Goal: Transaction & Acquisition: Purchase product/service

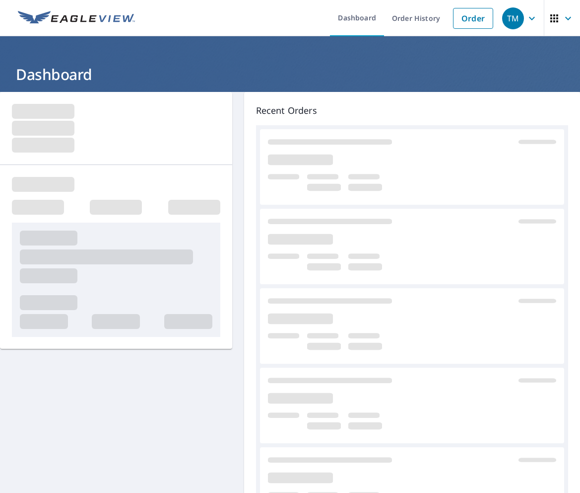
click at [580, 175] on html "TM TM Dashboard Order History Order TM Dashboard Recent Orders Quick Links Repo…" at bounding box center [290, 246] width 580 height 493
click at [469, 20] on link "Order" at bounding box center [473, 18] width 40 height 21
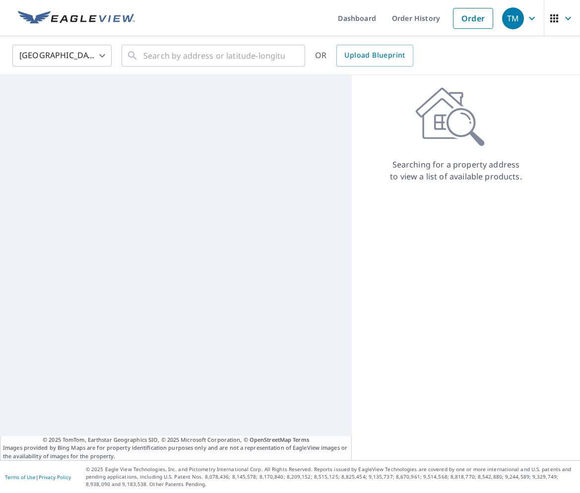
click at [420, 151] on div "Searching for a property address to view a list of available products." at bounding box center [456, 134] width 209 height 95
click at [214, 47] on input "text" at bounding box center [214, 56] width 142 height 28
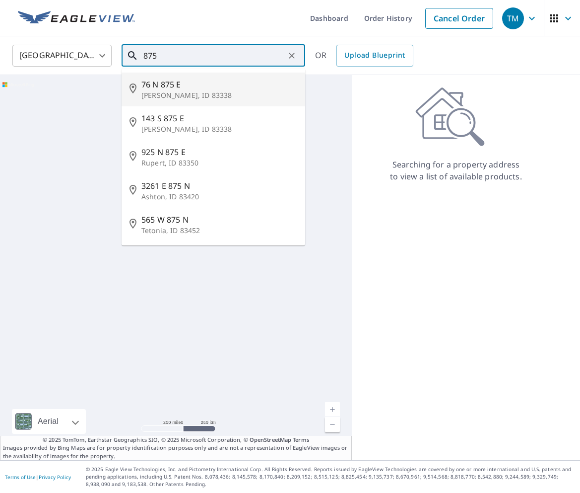
click at [189, 85] on span "76 N 875 E" at bounding box center [220, 84] width 156 height 12
type input "76 N 875 E Jerome, ID 83338"
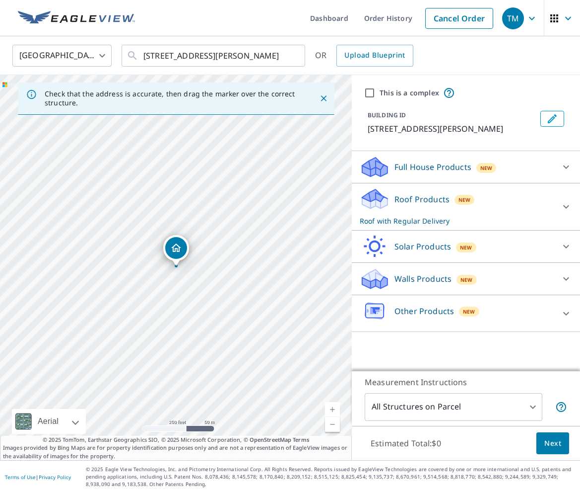
click at [415, 165] on p "Full House Products" at bounding box center [433, 167] width 77 height 12
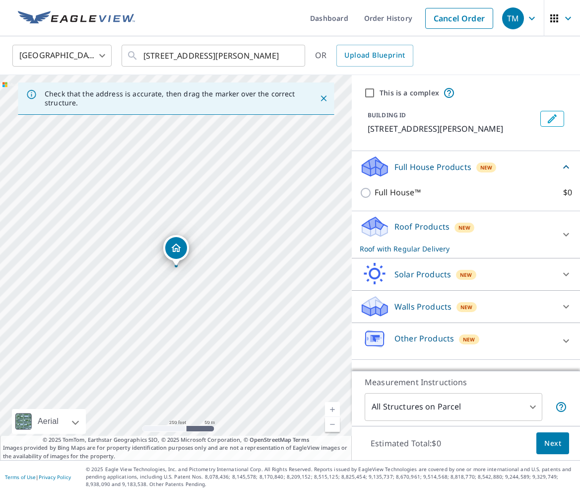
click at [416, 165] on p "Full House Products" at bounding box center [433, 167] width 77 height 12
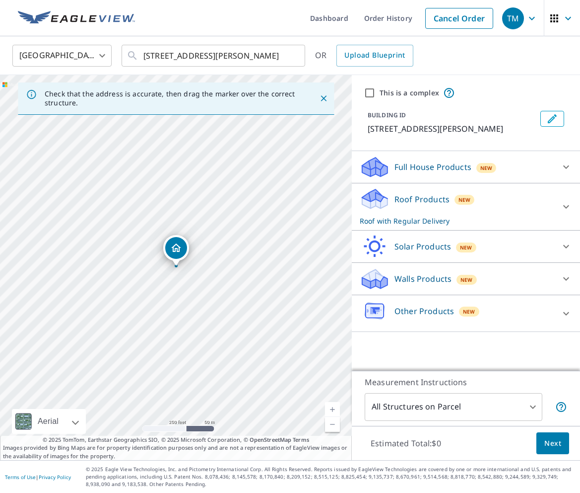
drag, startPoint x: 557, startPoint y: 443, endPoint x: 433, endPoint y: 323, distance: 172.4
click at [433, 322] on div "This is a complex BUILDING ID 76 N 875 E, Jerome, ID, 83338 Full House Products…" at bounding box center [466, 267] width 228 height 385
click at [290, 53] on icon "Clear" at bounding box center [292, 56] width 6 height 6
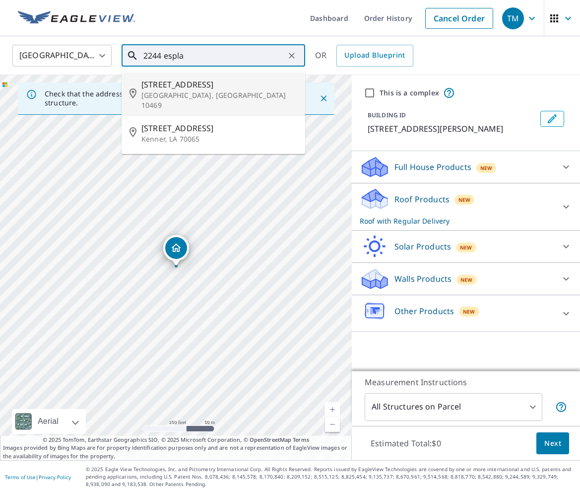
click at [223, 86] on span "2244 Esplanade Ave" at bounding box center [220, 84] width 156 height 12
type input "2244 Esplanade Ave Bronx, NY 10469"
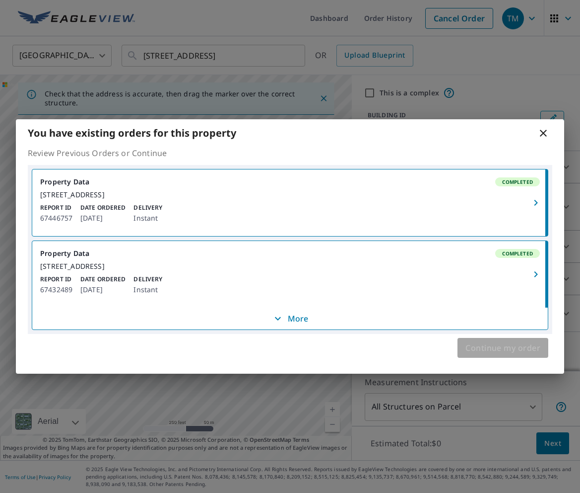
click at [471, 355] on span "Continue my order" at bounding box center [503, 348] width 75 height 14
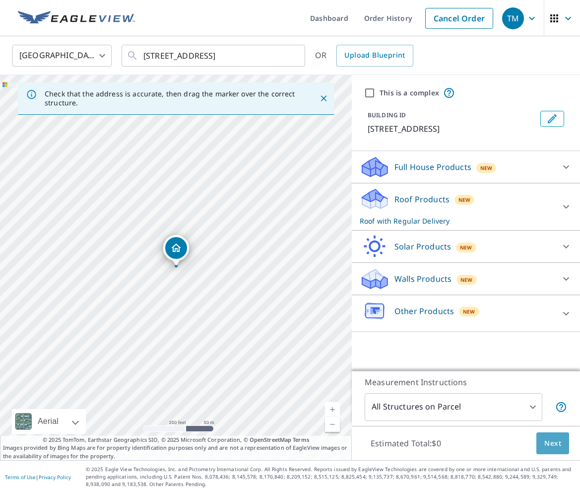
click at [552, 441] on span "Next" at bounding box center [553, 443] width 17 height 12
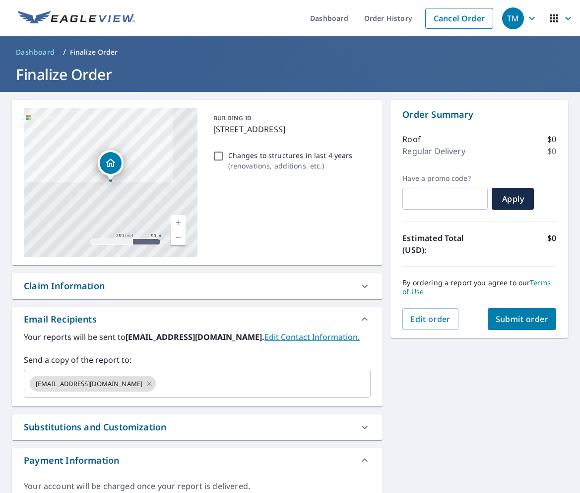
click at [504, 318] on span "Submit order" at bounding box center [522, 318] width 53 height 11
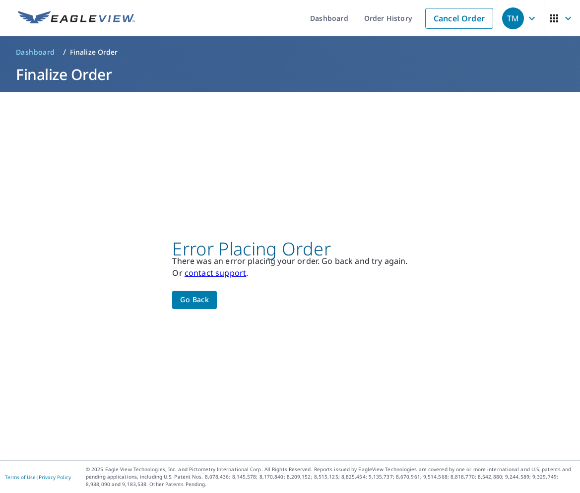
click at [523, 27] on div "TM" at bounding box center [513, 18] width 22 height 22
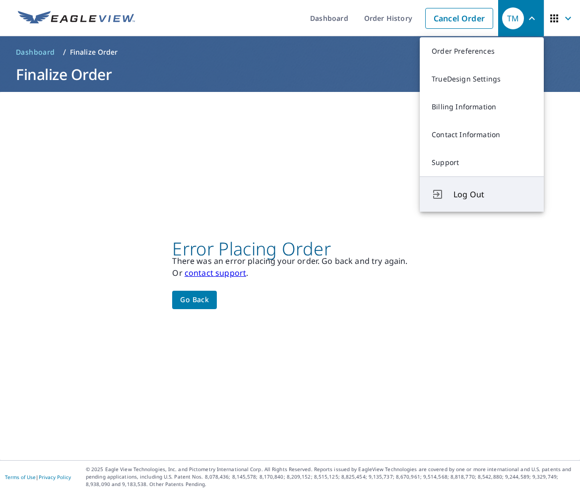
click at [469, 190] on span "Log Out" at bounding box center [493, 194] width 78 height 12
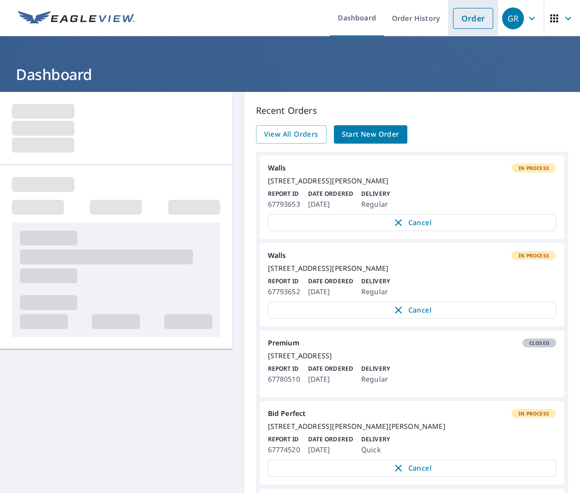
click at [473, 33] on li "Order" at bounding box center [473, 18] width 50 height 36
click at [476, 20] on link "Order" at bounding box center [473, 18] width 40 height 21
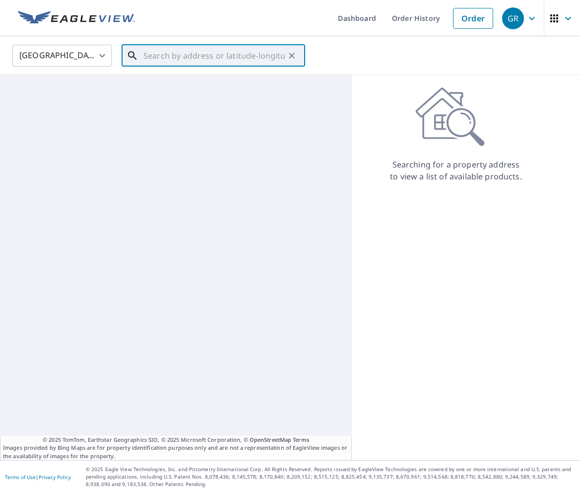
click at [255, 59] on input "text" at bounding box center [214, 56] width 142 height 28
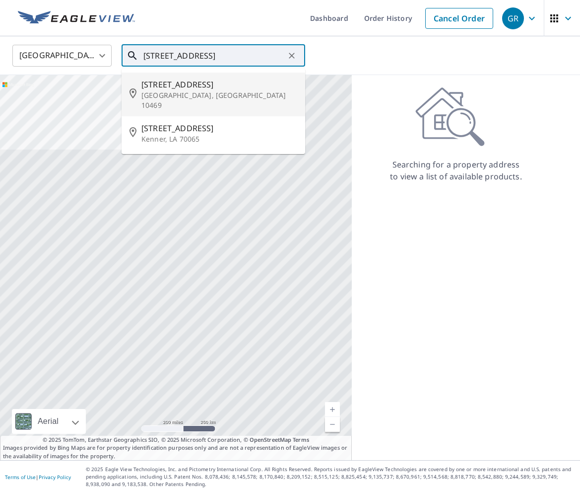
click at [214, 85] on span "2244 Esplanade Ave" at bounding box center [220, 84] width 156 height 12
type input "2244 Esplanade Ave Bronx, NY 10469"
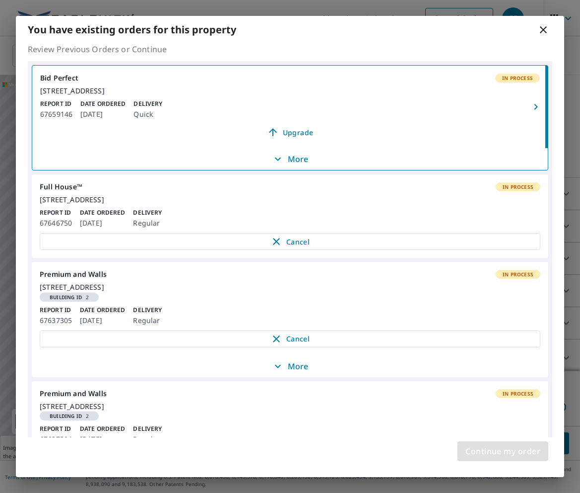
click at [534, 453] on span "Continue my order" at bounding box center [503, 451] width 75 height 14
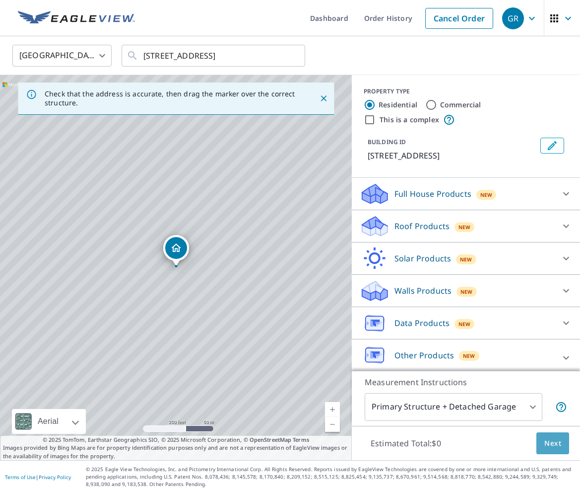
click at [558, 453] on button "Next" at bounding box center [553, 443] width 33 height 22
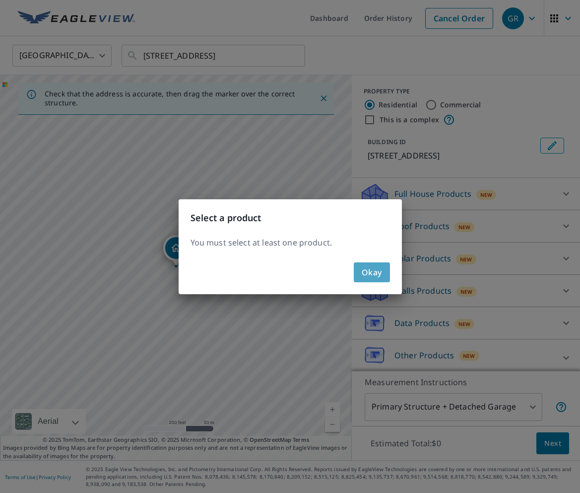
click at [375, 275] on span "Okay" at bounding box center [372, 272] width 20 height 14
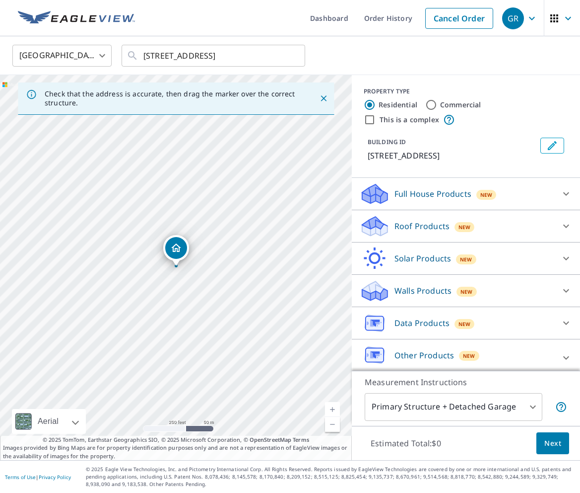
click at [439, 224] on p "Roof Products" at bounding box center [422, 226] width 55 height 12
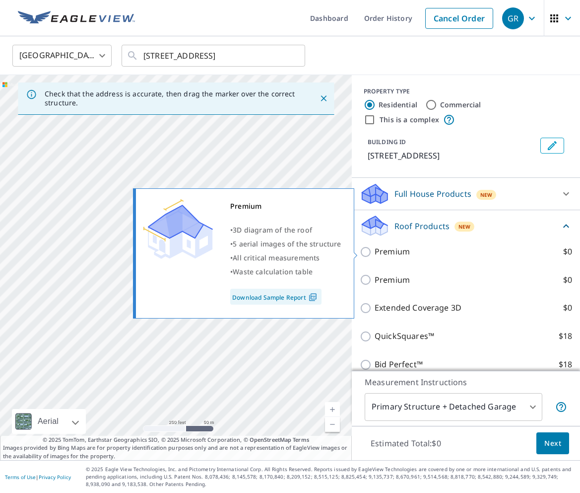
click at [367, 251] on input "Premium $0" at bounding box center [367, 252] width 15 height 12
checkbox input "true"
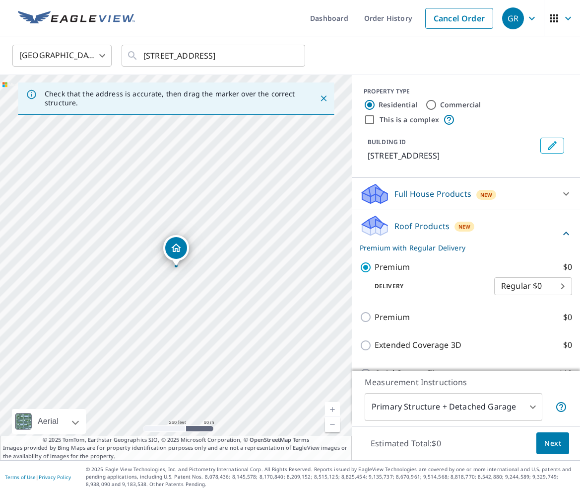
click at [412, 231] on p "Roof Products" at bounding box center [422, 226] width 55 height 12
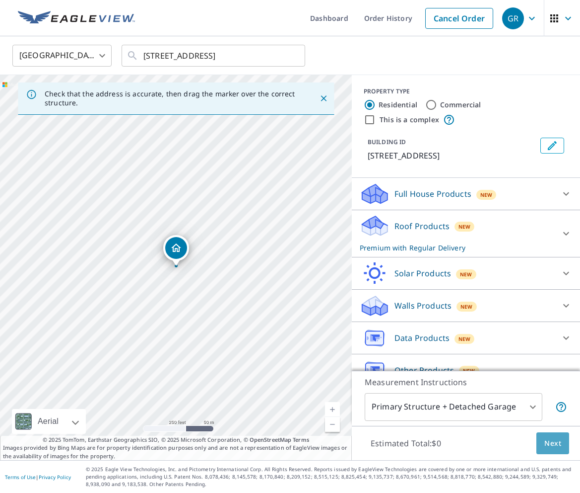
click at [553, 446] on span "Next" at bounding box center [553, 443] width 17 height 12
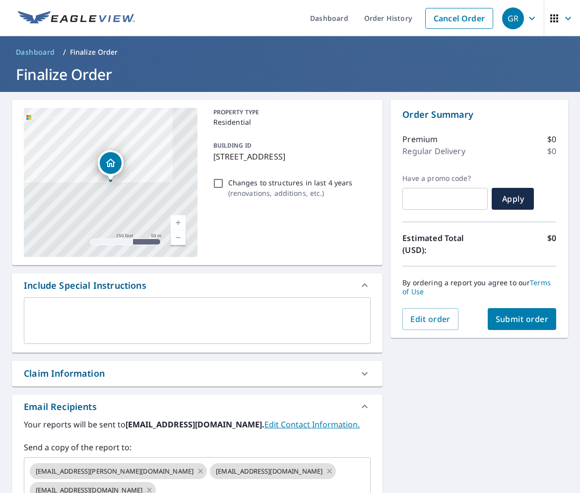
click at [540, 312] on button "Submit order" at bounding box center [522, 319] width 69 height 22
